Goal: Transaction & Acquisition: Download file/media

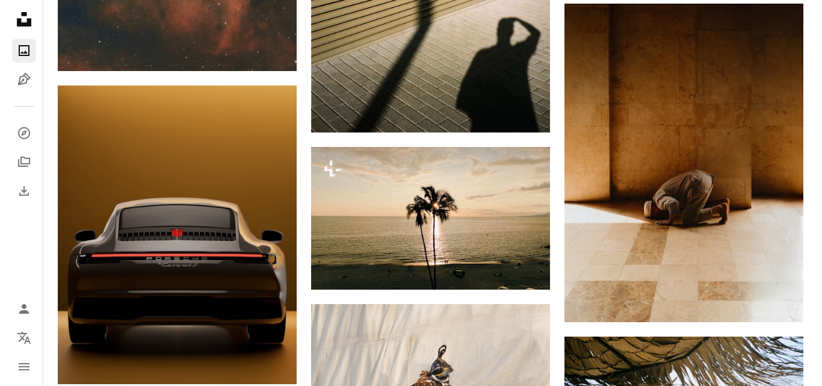
scroll to position [74483, 0]
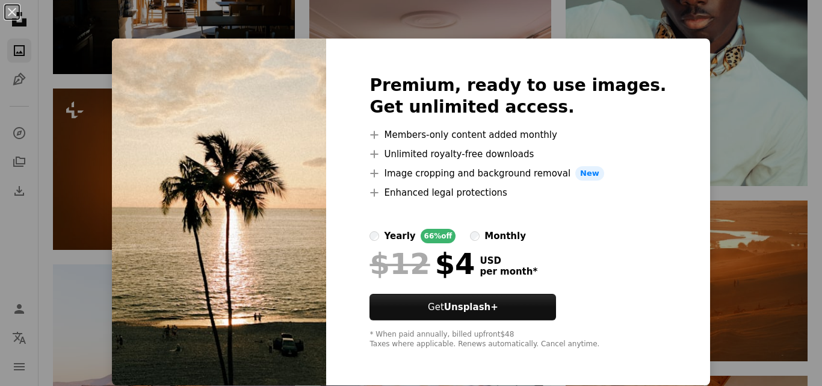
click at [348, 265] on div "Premium, ready to use images. Get unlimited access. A plus sign Members-only co…" at bounding box center [517, 211] width 383 height 346
click at [708, 84] on div "An X shape Premium, ready to use images. Get unlimited access. A plus sign Memb…" at bounding box center [411, 193] width 822 height 386
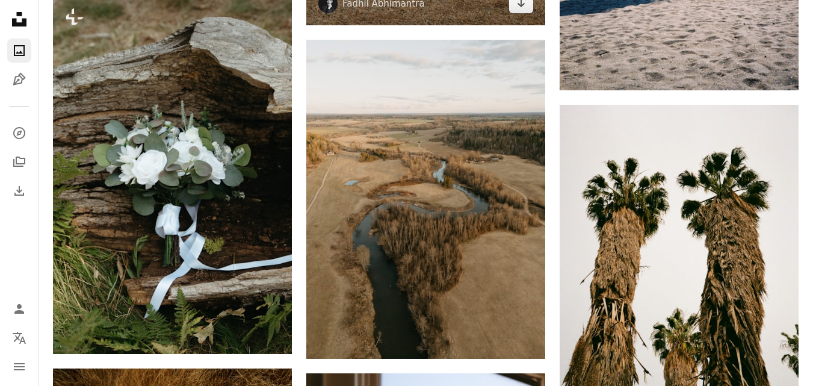
scroll to position [75084, 0]
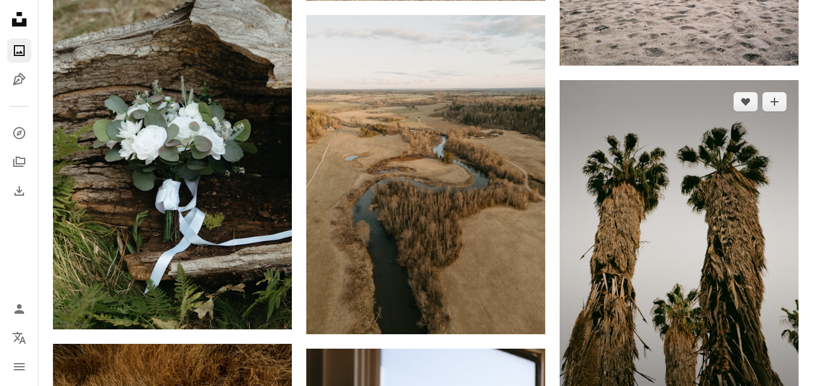
click at [732, 206] on img at bounding box center [678, 249] width 239 height 339
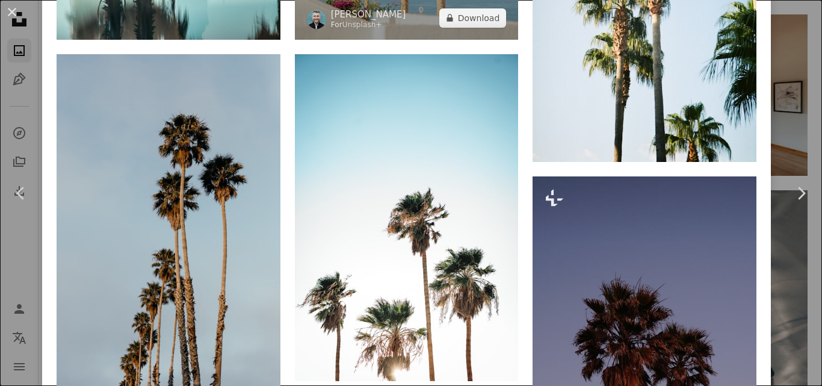
scroll to position [1925, 0]
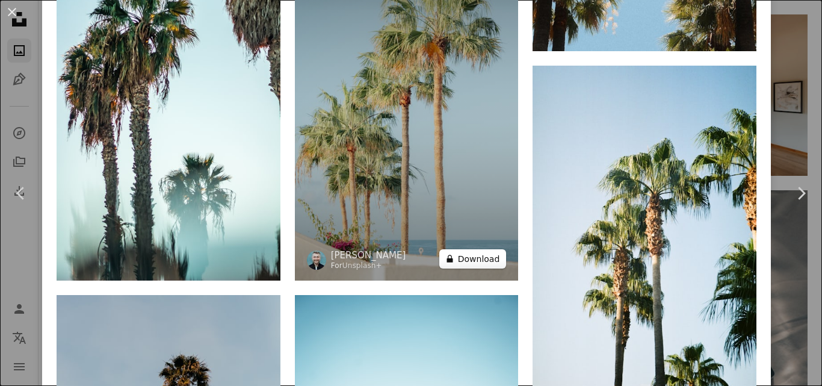
click at [459, 249] on button "A lock Download" at bounding box center [472, 258] width 67 height 19
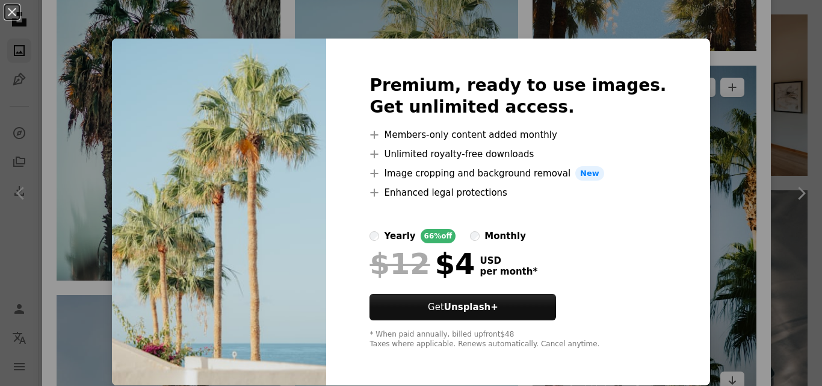
drag, startPoint x: 689, startPoint y: 113, endPoint x: 568, endPoint y: 191, distance: 144.5
click at [690, 114] on div "An X shape Premium, ready to use images. Get unlimited access. A plus sign Memb…" at bounding box center [411, 193] width 822 height 386
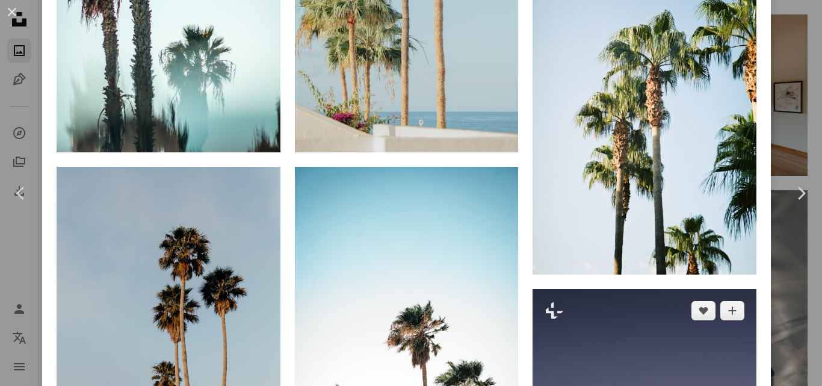
scroll to position [2165, 0]
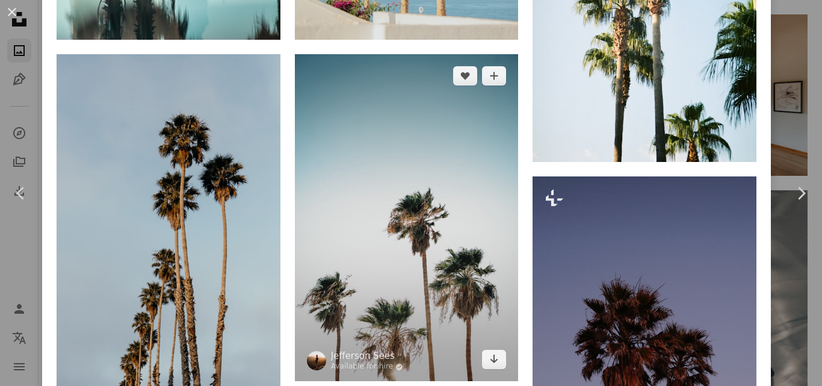
click at [399, 227] on img at bounding box center [407, 217] width 224 height 327
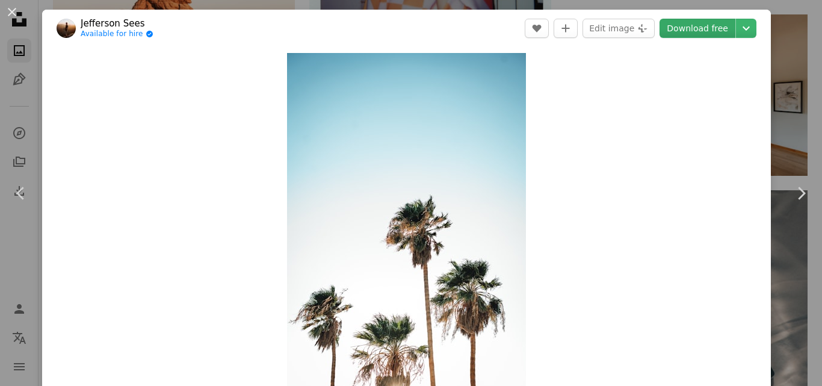
click at [695, 26] on link "Download free" at bounding box center [697, 28] width 76 height 19
